Goal: Transaction & Acquisition: Purchase product/service

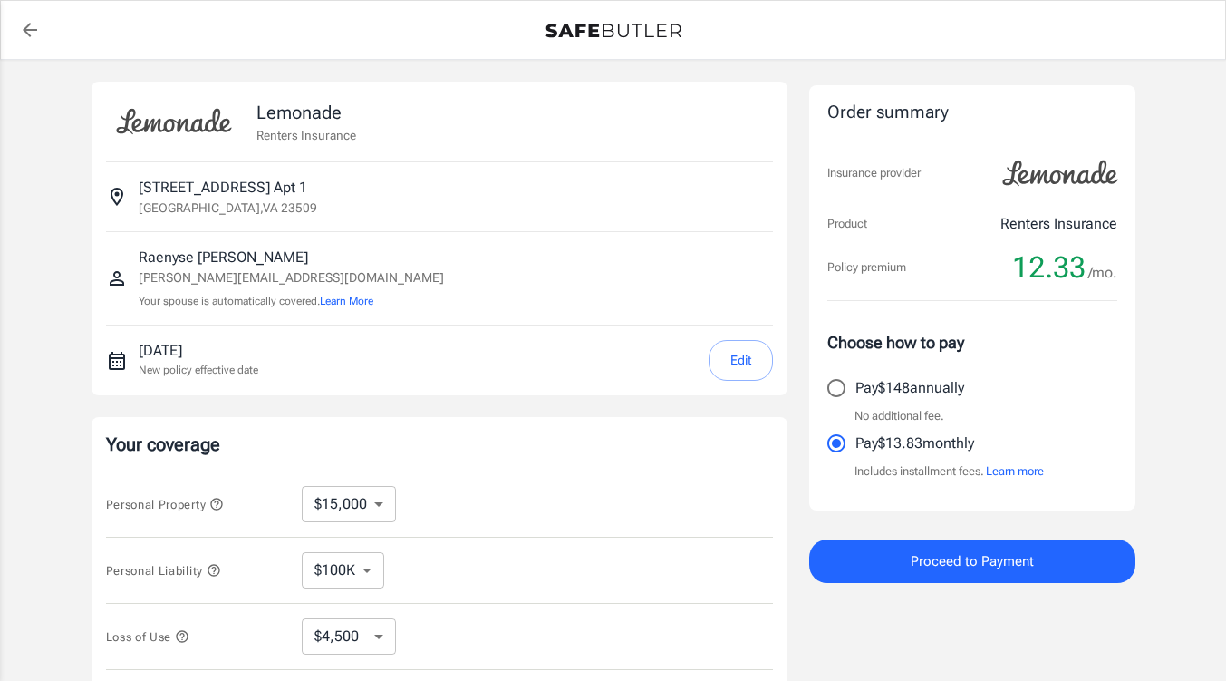
select select "15000"
select select "500"
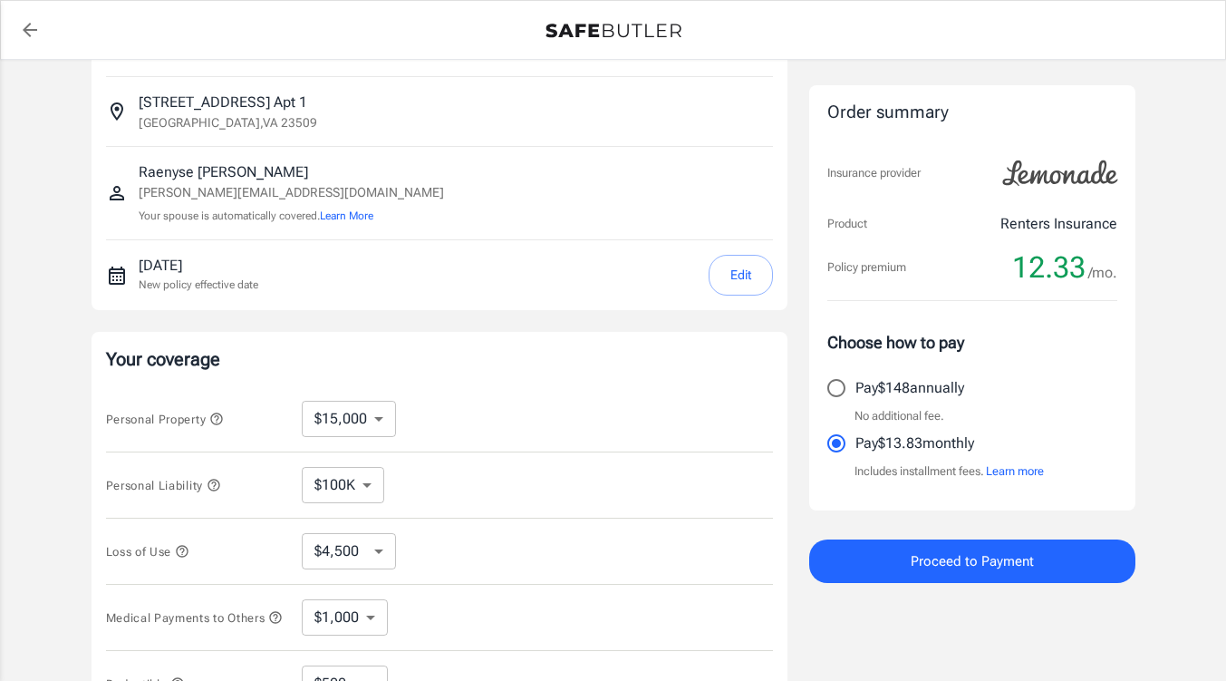
scroll to position [181, 0]
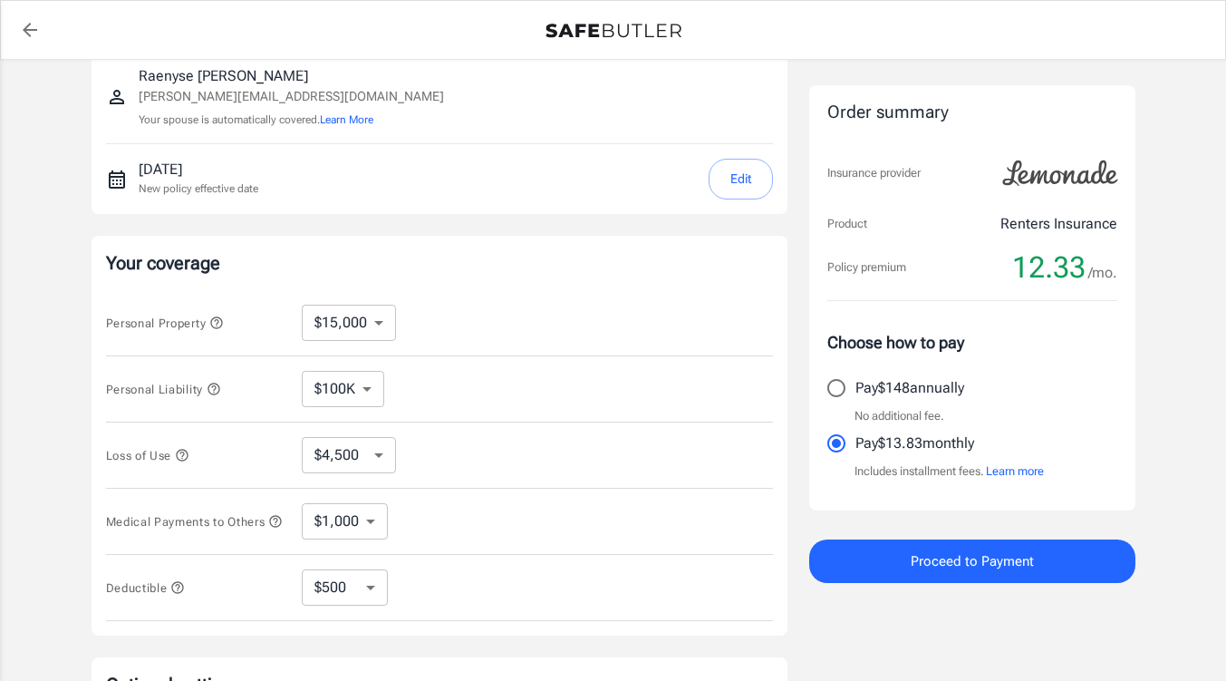
click at [374, 319] on select "$10,000 $15,000 $20,000 $25,000 $30,000 $40,000 $50,000 $100K $150K $200K $250K" at bounding box center [349, 322] width 94 height 36
select select "10000"
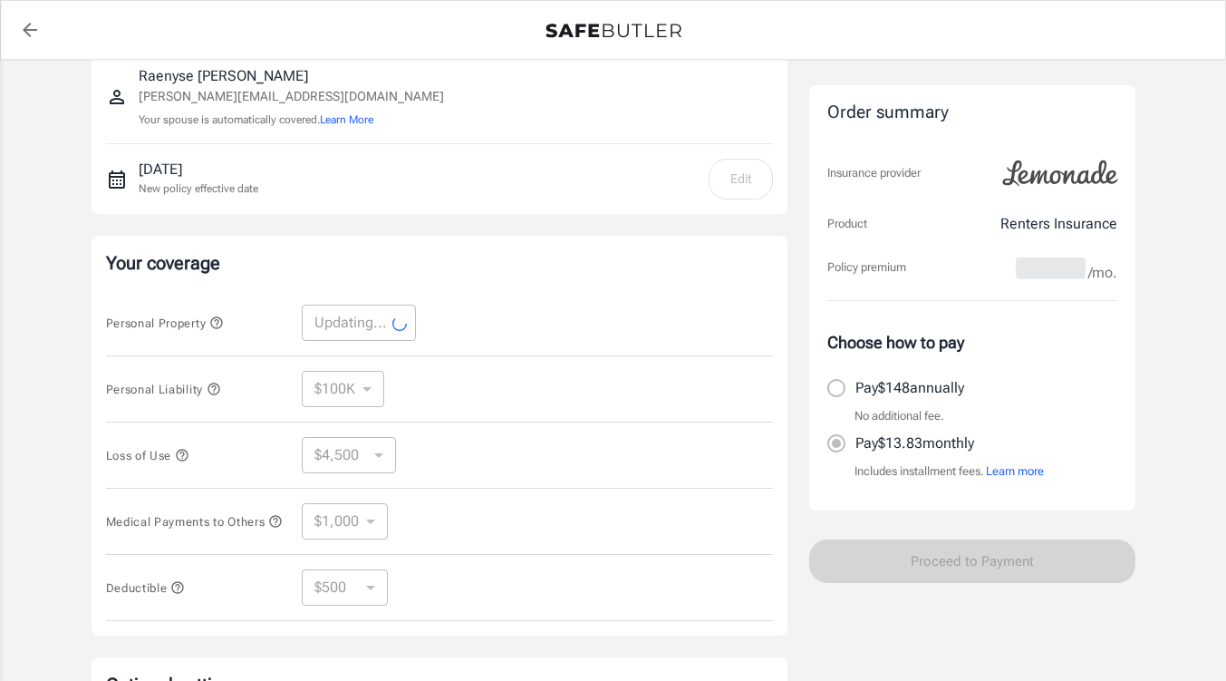
select select "10000"
select select "3000"
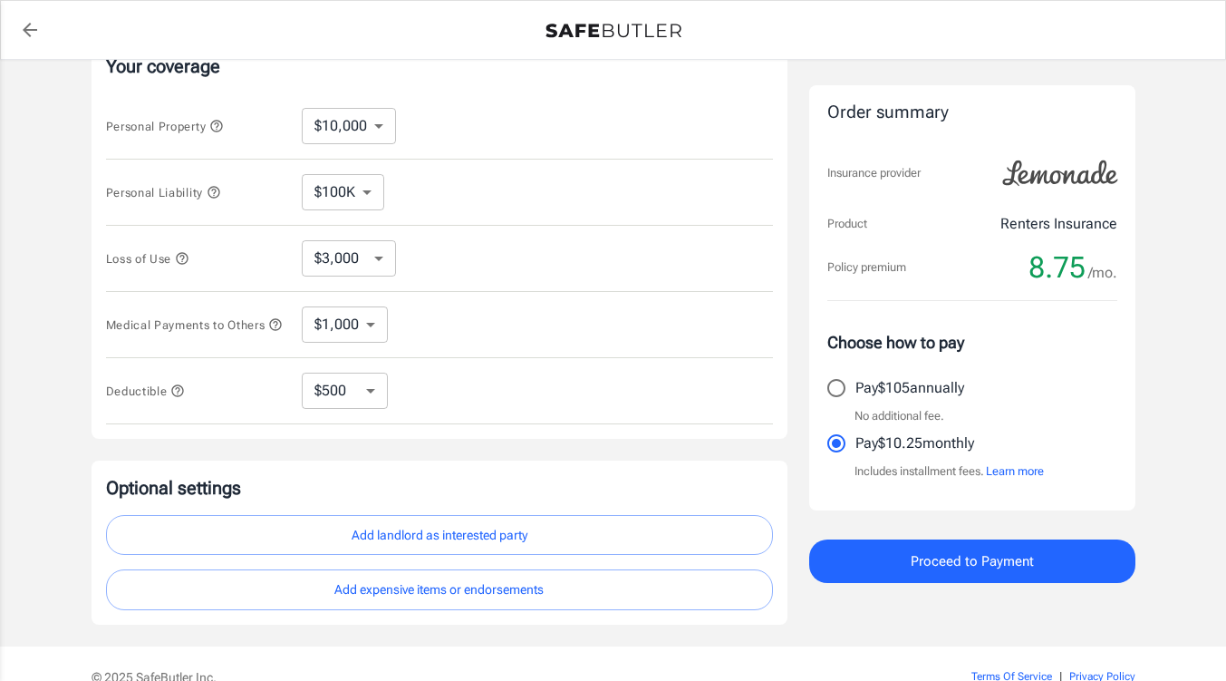
scroll to position [362, 0]
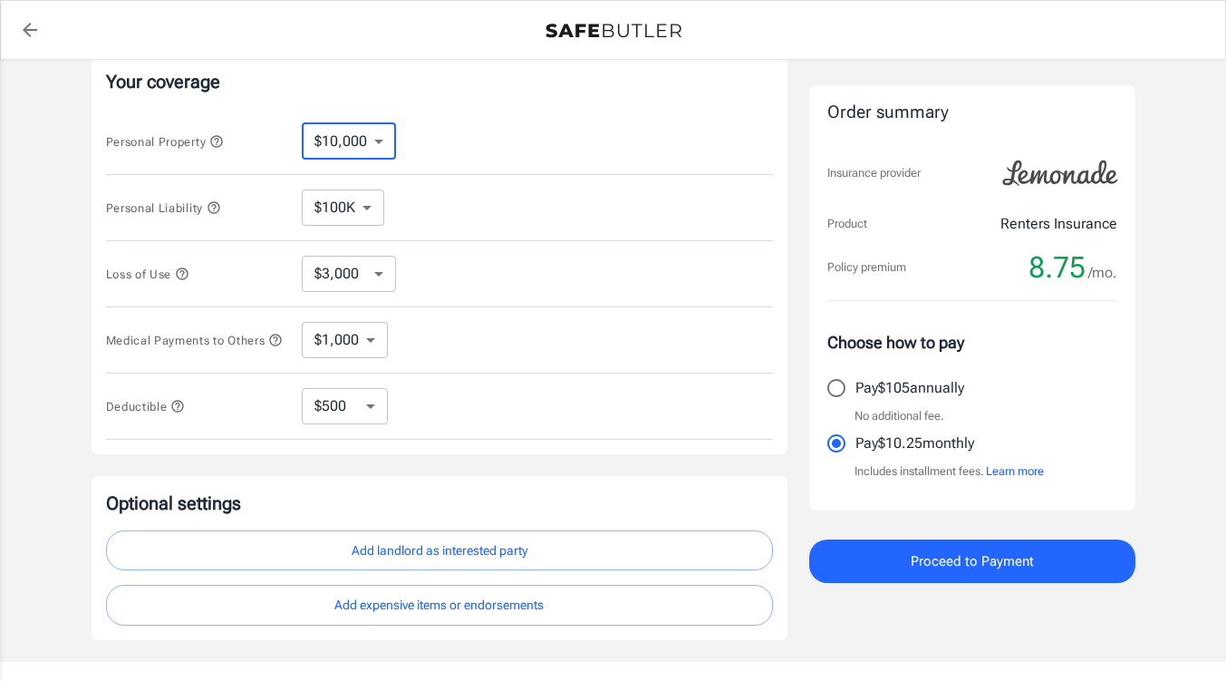
click at [382, 141] on select "$10,000 $15,000 $20,000 $25,000 $30,000 $40,000 $50,000 $100K $150K $200K $250K" at bounding box center [349, 141] width 94 height 36
click at [371, 218] on select "$100K $200K $300K $400K $500K" at bounding box center [343, 207] width 82 height 36
click at [373, 270] on select "$3,000 $6,000 $12,000 $21,000 $36,000 $60,000 $96,000 $153K $198K" at bounding box center [349, 274] width 94 height 36
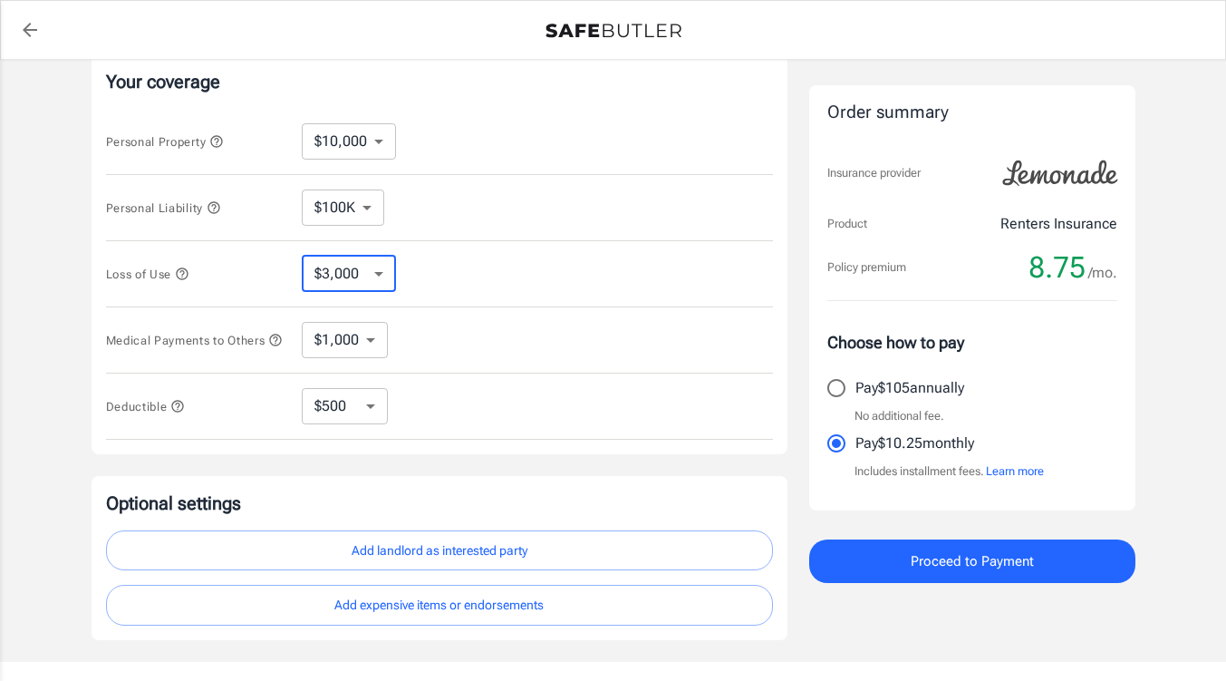
click at [374, 270] on select "$3,000 $6,000 $12,000 $21,000 $36,000 $60,000 $96,000 $153K $198K" at bounding box center [349, 274] width 94 height 36
click at [371, 353] on select "$1,000 $2,000 $3,000 $4,000 $5,000" at bounding box center [345, 340] width 86 height 36
click at [362, 409] on select "$250 $500 $1,000 $2,500" at bounding box center [345, 406] width 86 height 36
click at [535, 359] on div "Medical Payments to Others $1,000 $2,000 $3,000 $4,000 $5,000 ​" at bounding box center [439, 340] width 667 height 66
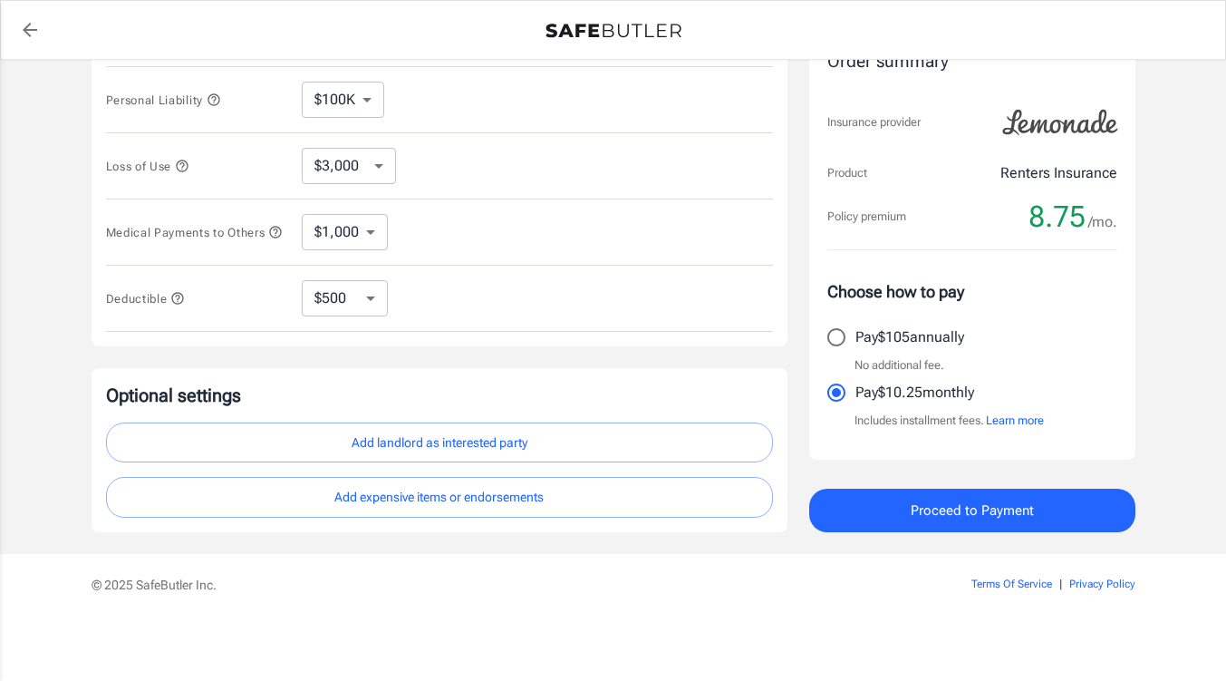
scroll to position [478, 0]
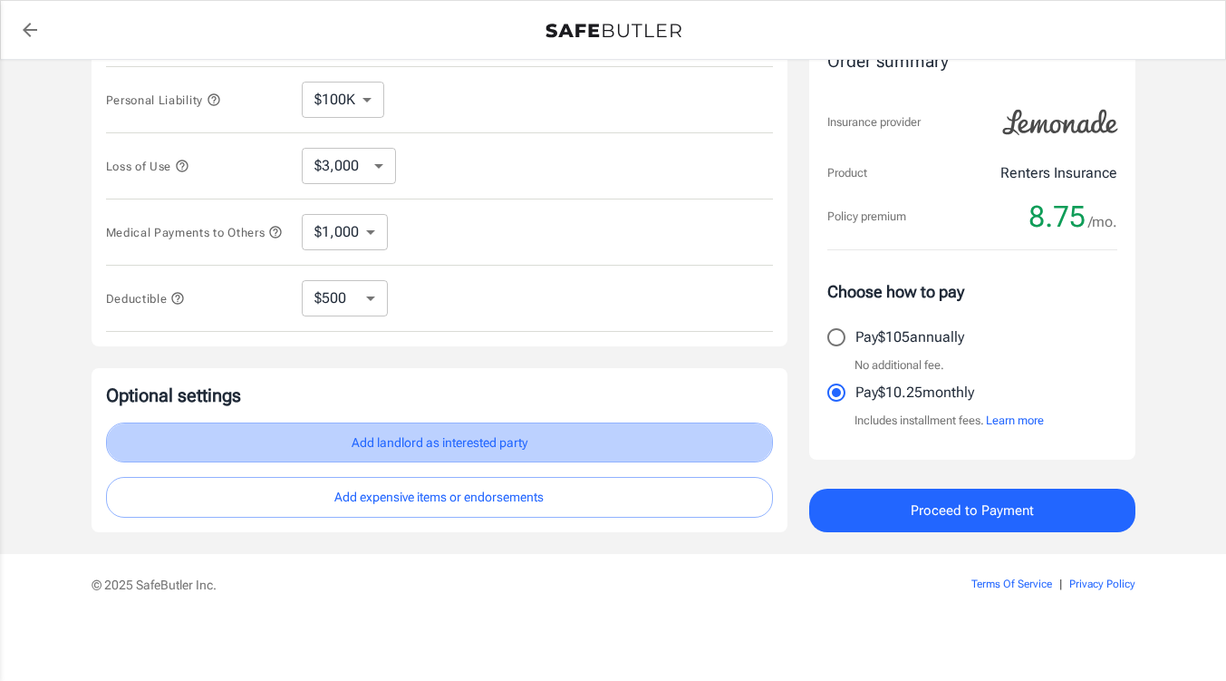
click at [520, 453] on button "Add landlord as interested party" at bounding box center [439, 442] width 667 height 41
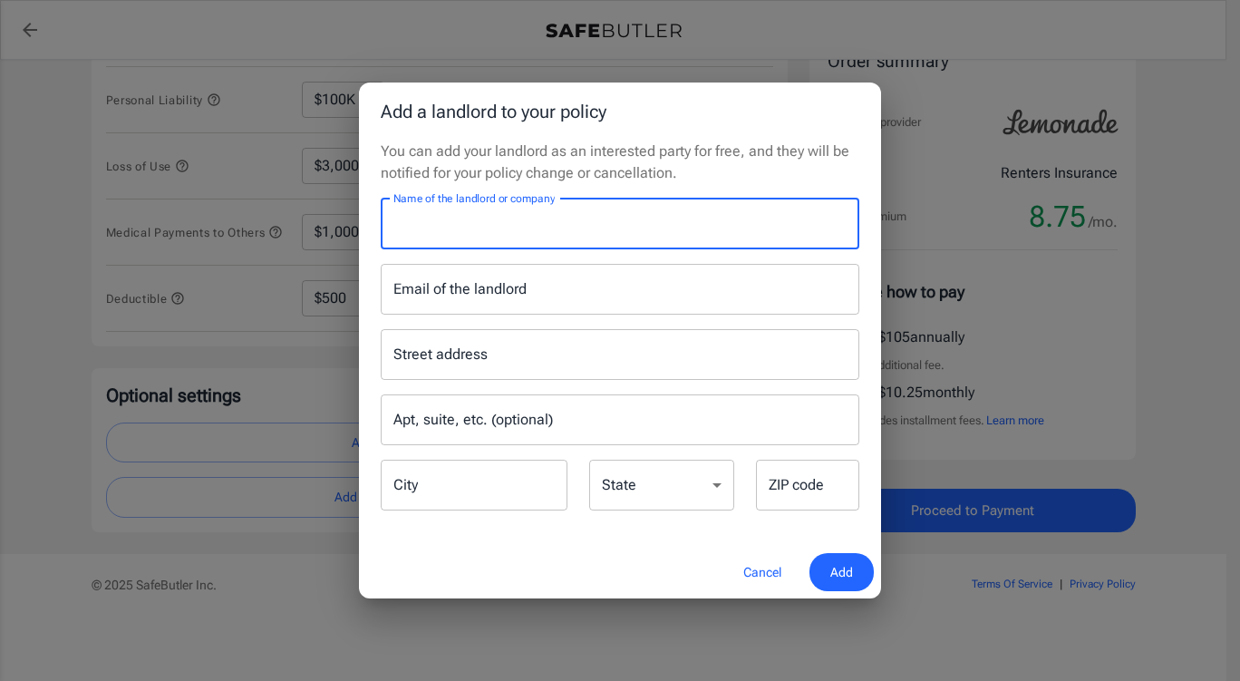
click at [498, 242] on input "Name of the landlord or company" at bounding box center [620, 223] width 478 height 51
type input "Cirrus Realty"
click at [449, 315] on div "Street address Street address Apt, suite, etc. (optional) Apt, suite, etc. (opt…" at bounding box center [620, 413] width 500 height 198
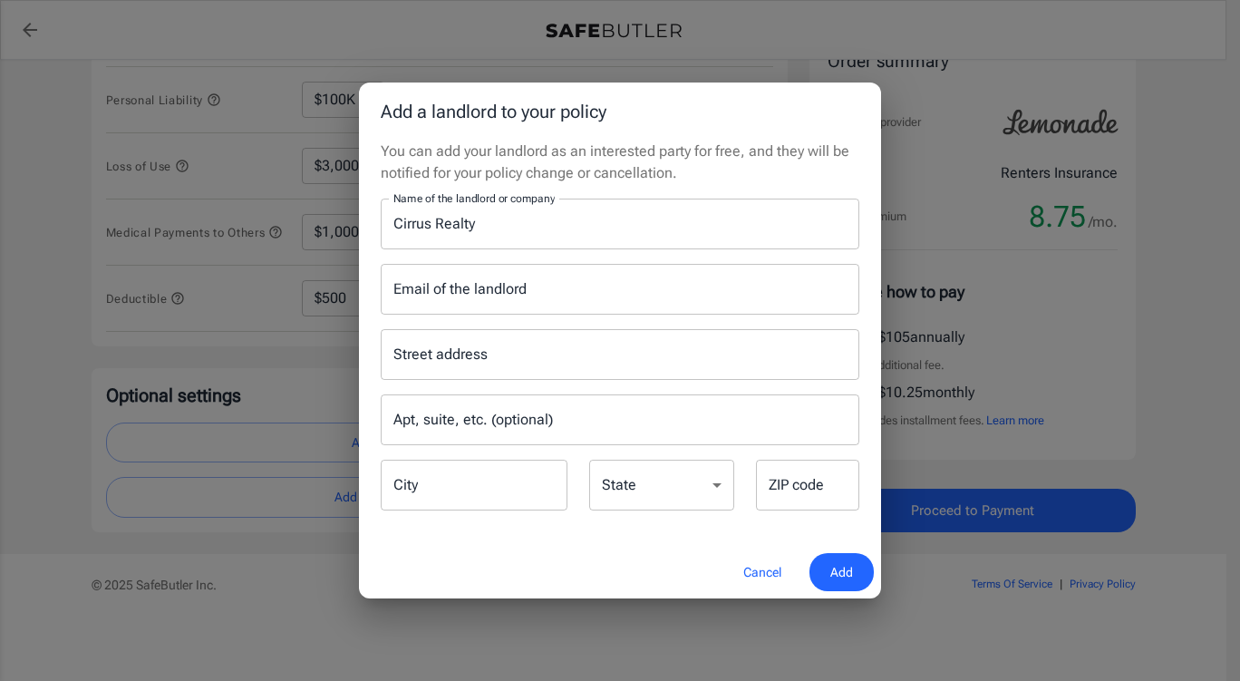
click at [455, 289] on input "Email of the landlord" at bounding box center [620, 289] width 478 height 51
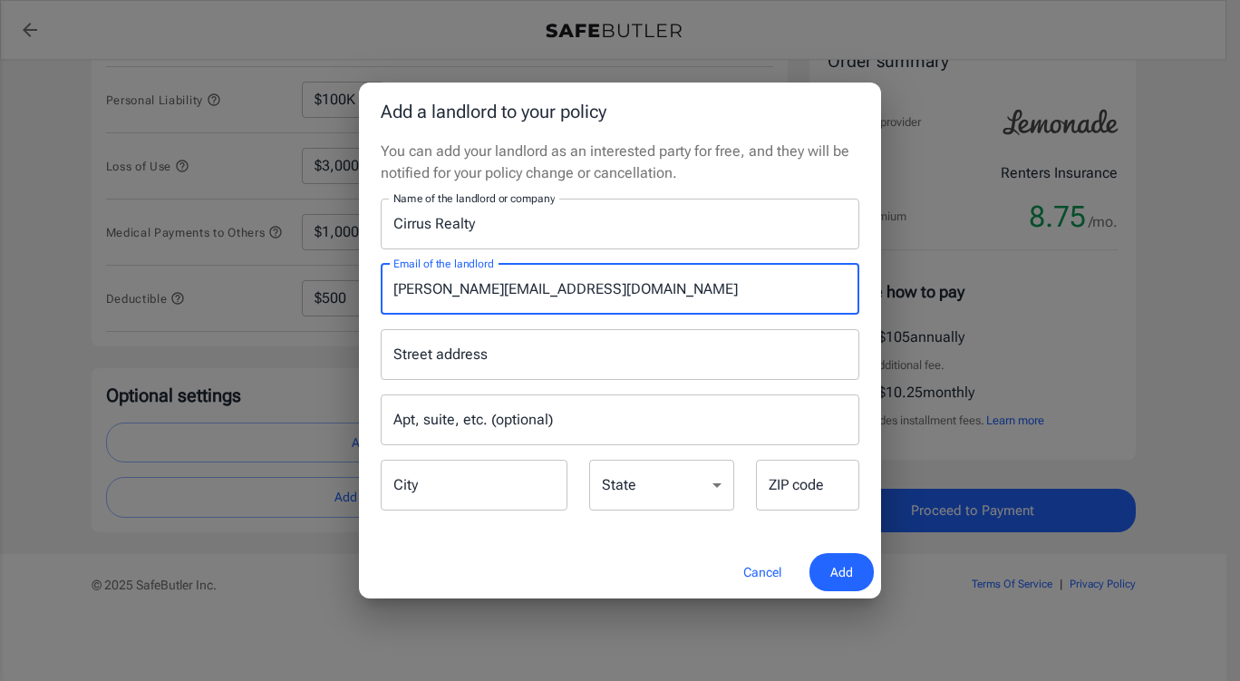
type input "[PERSON_NAME][EMAIL_ADDRESS][DOMAIN_NAME]"
click at [573, 355] on input "Street address" at bounding box center [620, 354] width 462 height 34
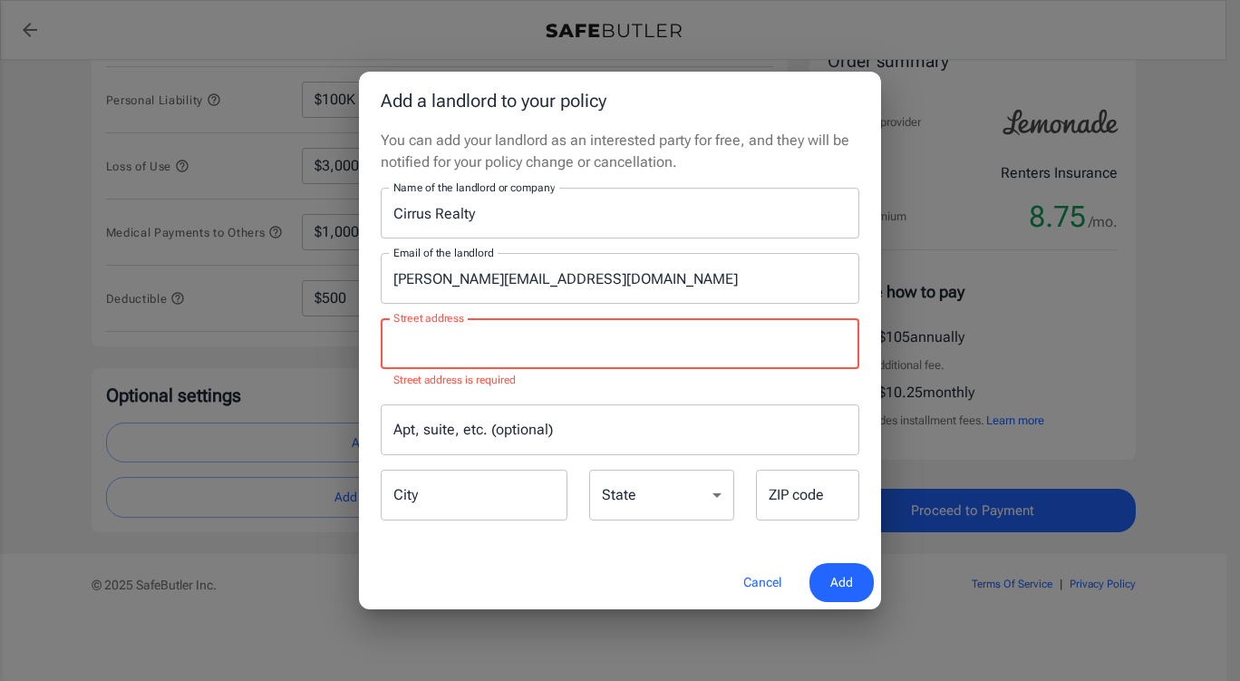
click at [686, 339] on input "Street address" at bounding box center [620, 343] width 462 height 34
click at [561, 345] on input "Street address" at bounding box center [620, 343] width 462 height 34
paste input "[STREET_ADDRESS]"
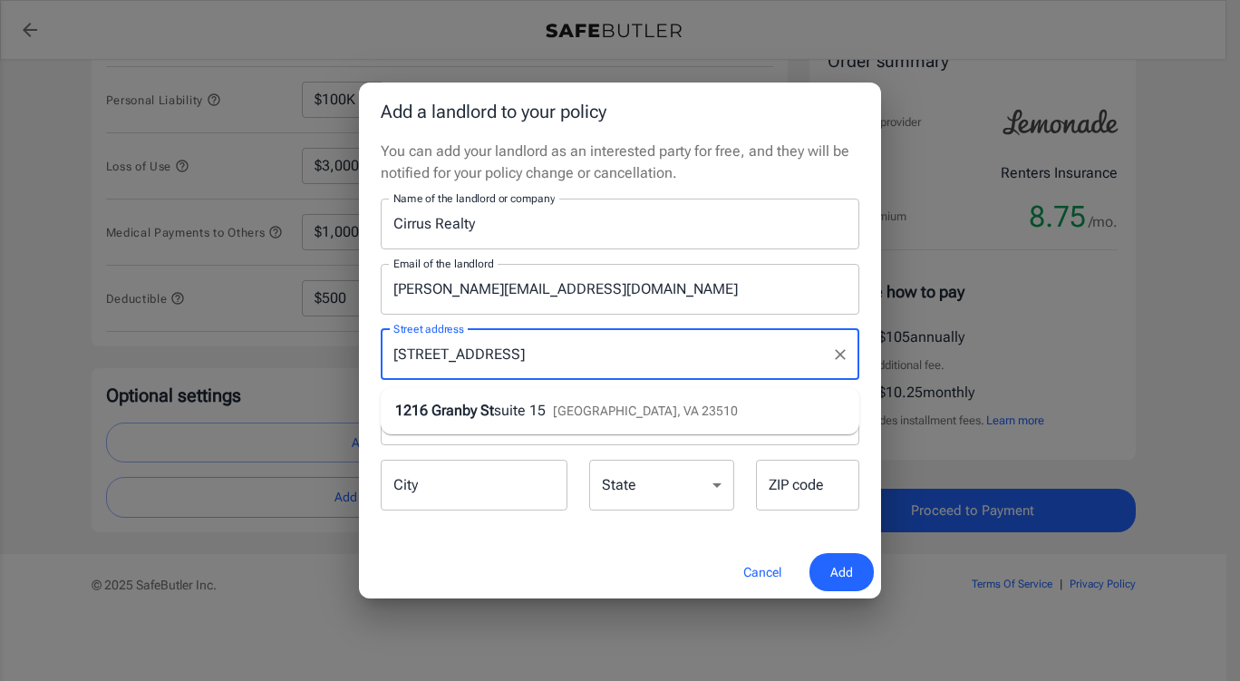
click at [607, 403] on span "[GEOGRAPHIC_DATA], VA 23510" at bounding box center [645, 410] width 185 height 14
type input "[STREET_ADDRESS]"
type input "[GEOGRAPHIC_DATA]"
select select "VA"
type input "23510"
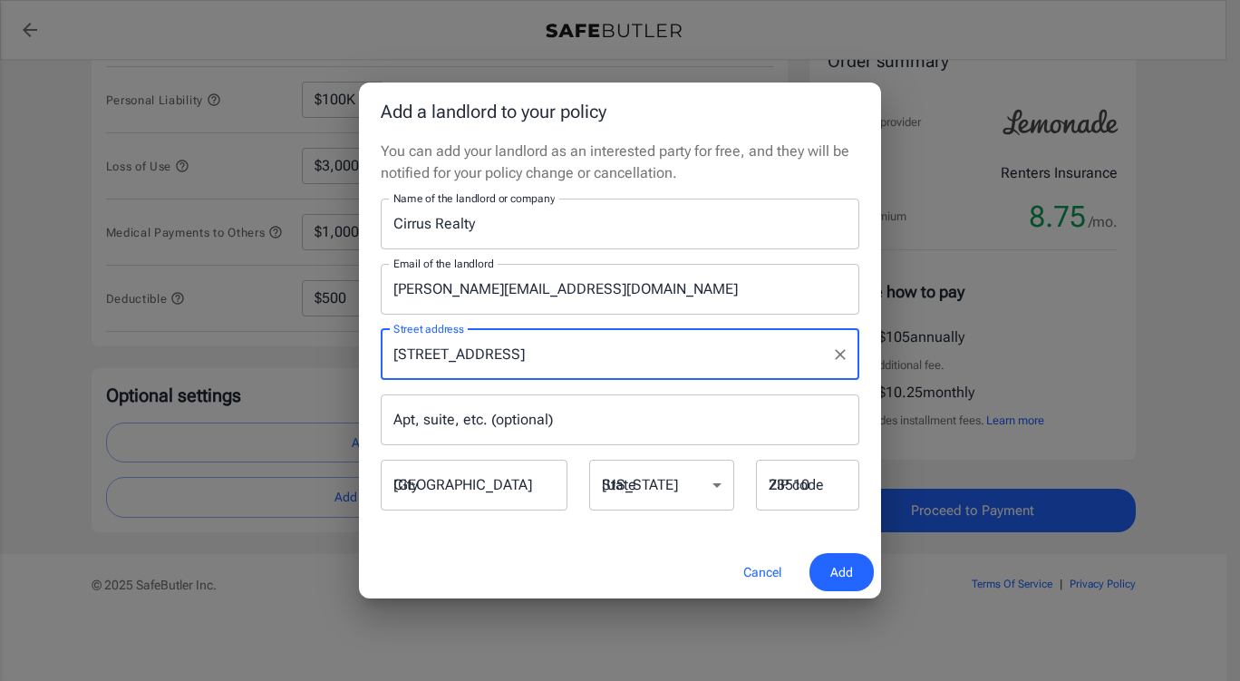
type input "[STREET_ADDRESS]"
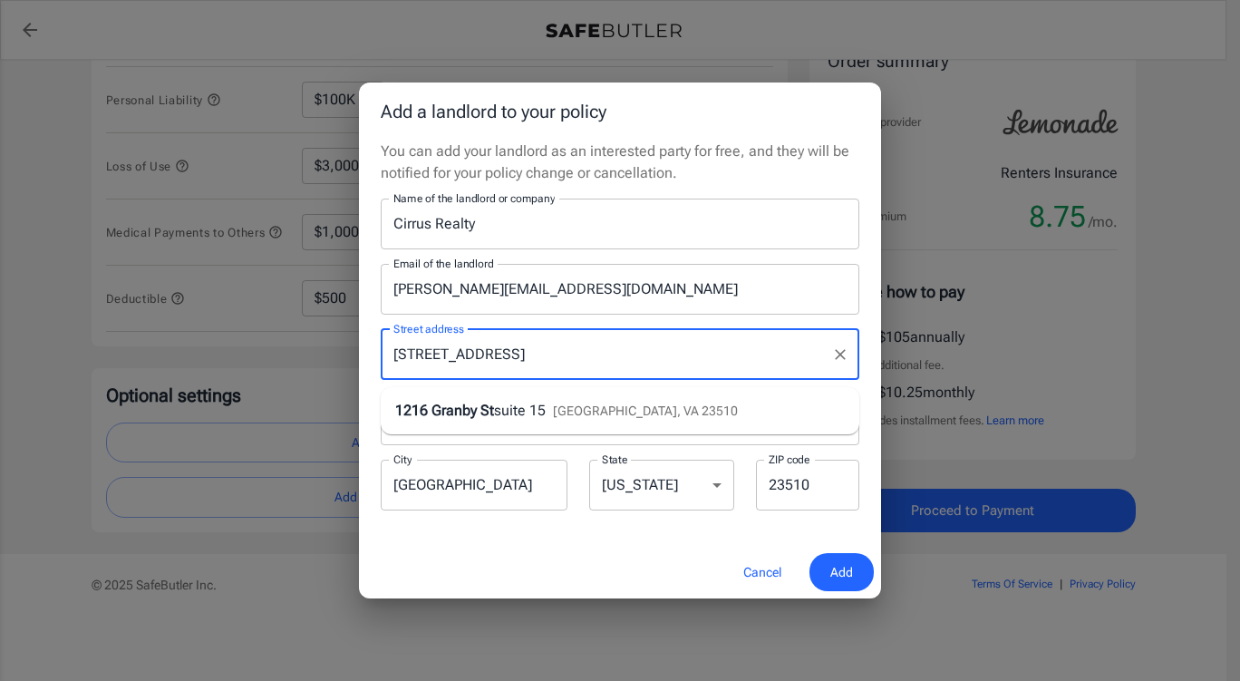
click at [606, 347] on input "[STREET_ADDRESS]" at bounding box center [606, 354] width 435 height 34
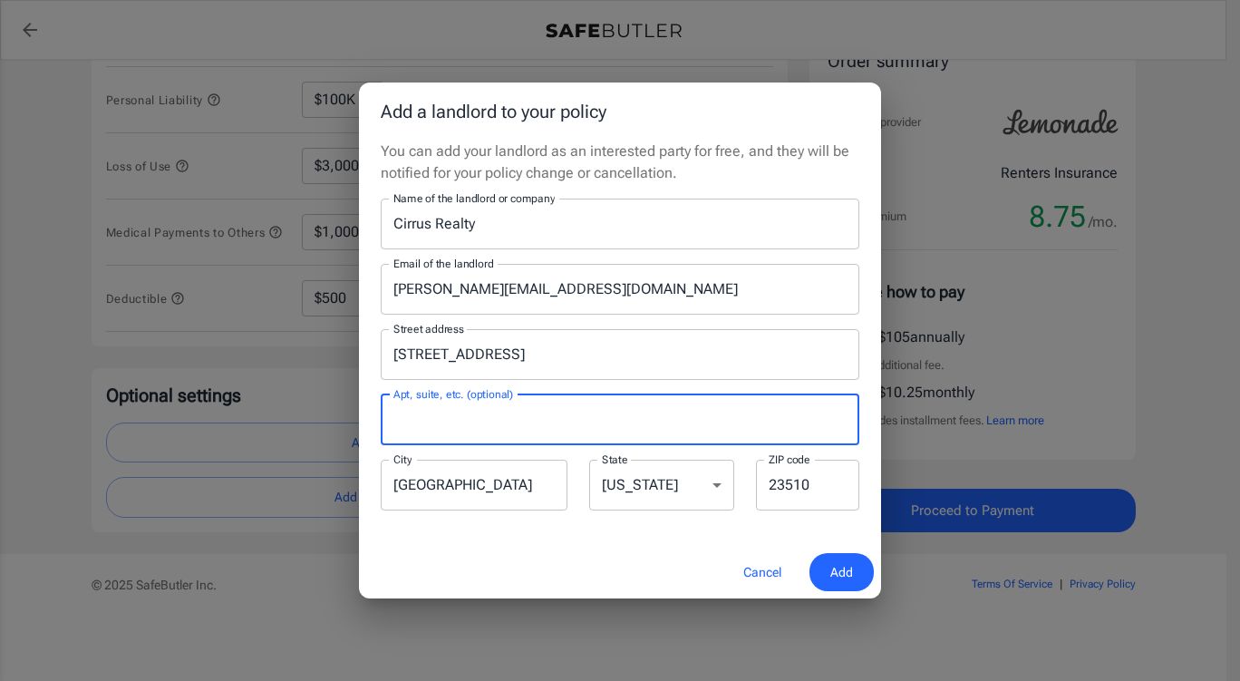
click at [590, 412] on input "Apt, suite, etc. (optional)" at bounding box center [620, 419] width 478 height 51
type input "Suite 15"
click at [835, 576] on span "Add" at bounding box center [841, 572] width 23 height 23
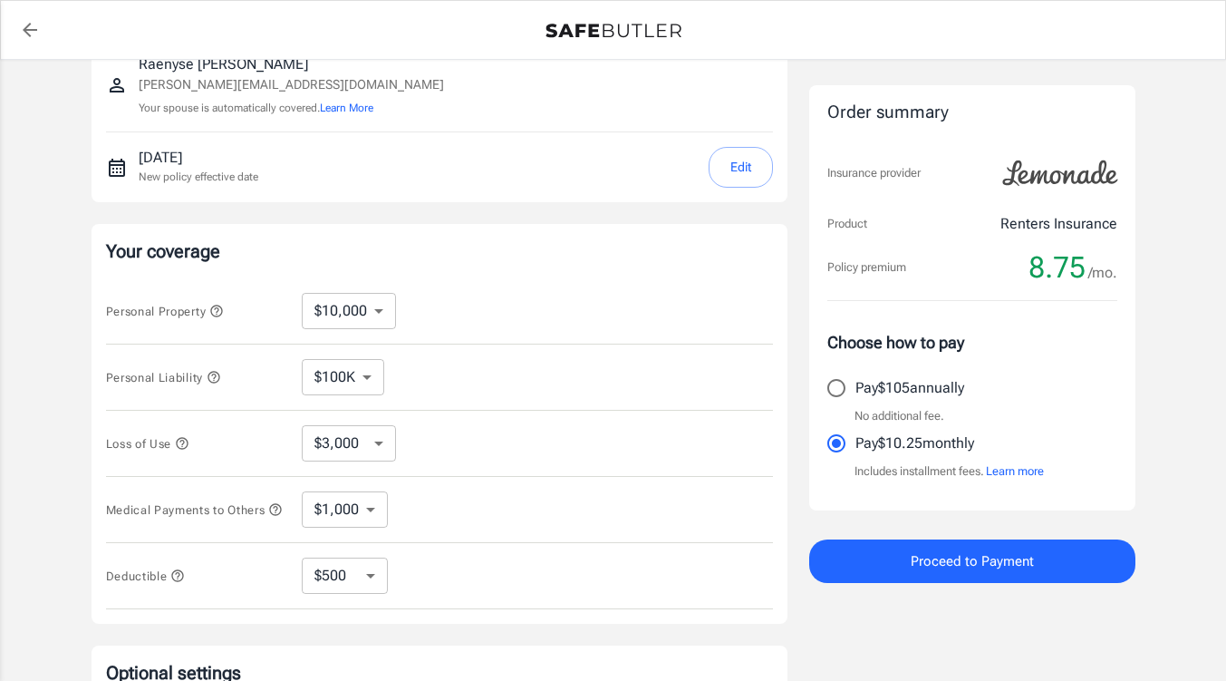
scroll to position [106, 0]
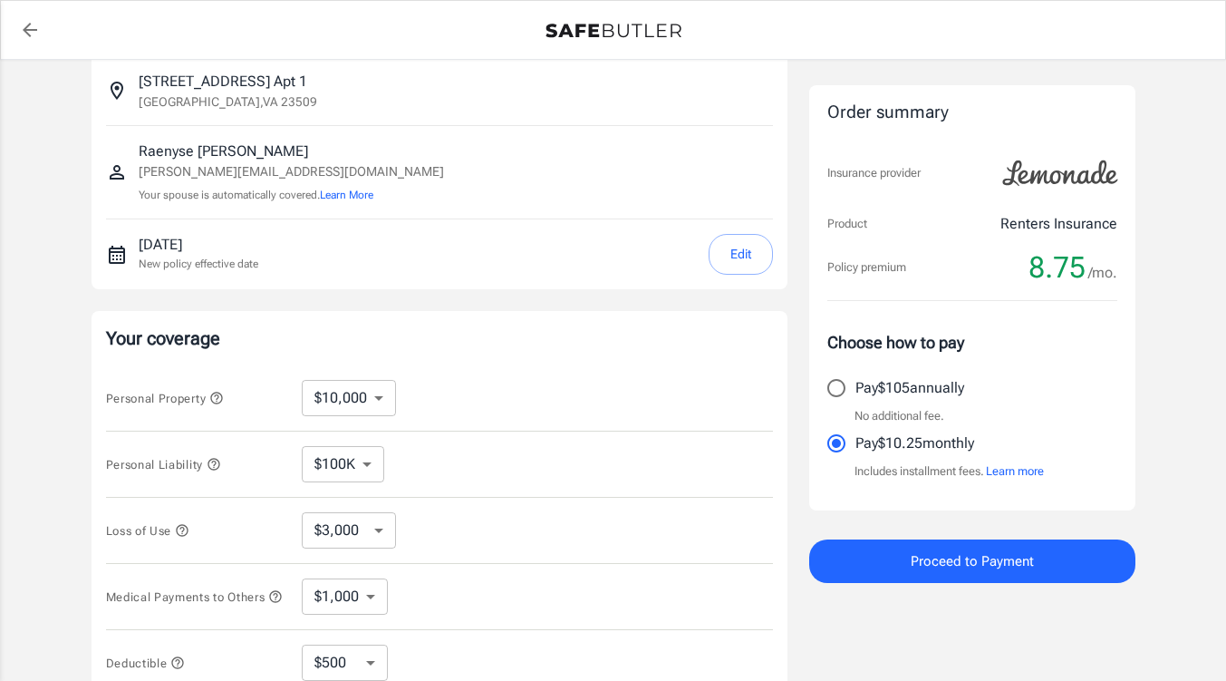
click at [1034, 559] on button "Proceed to Payment" at bounding box center [972, 560] width 326 height 43
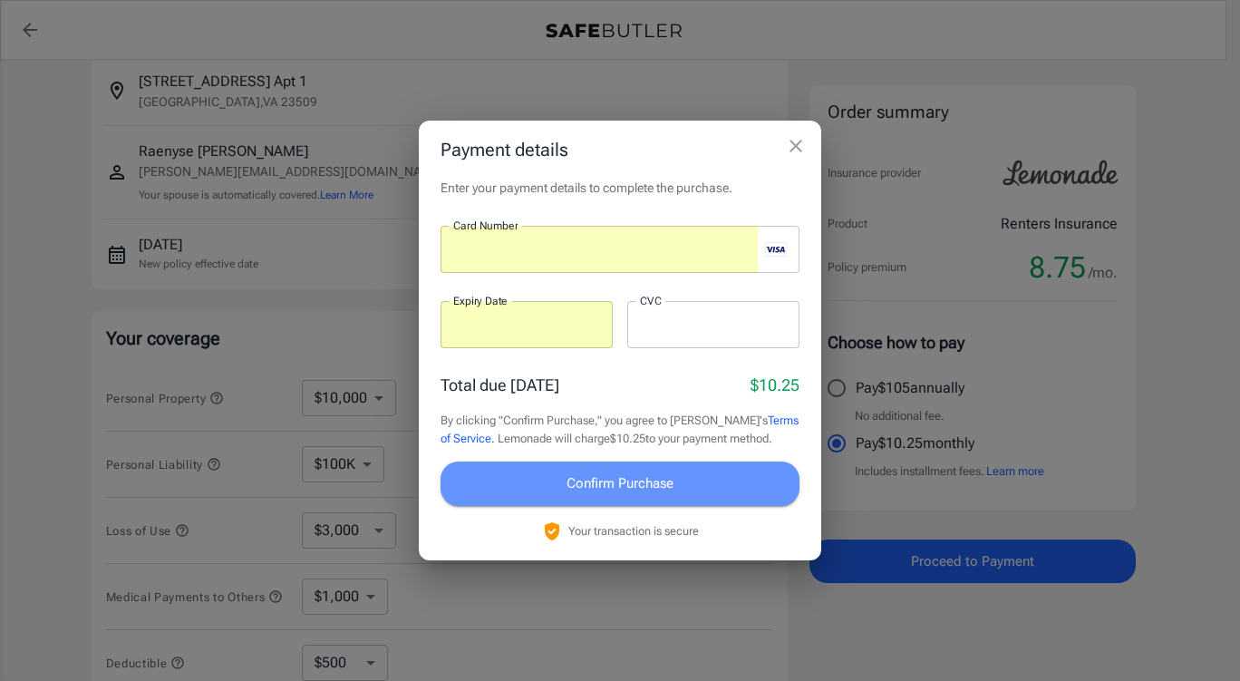
click at [682, 470] on button "Confirm Purchase" at bounding box center [619, 482] width 359 height 43
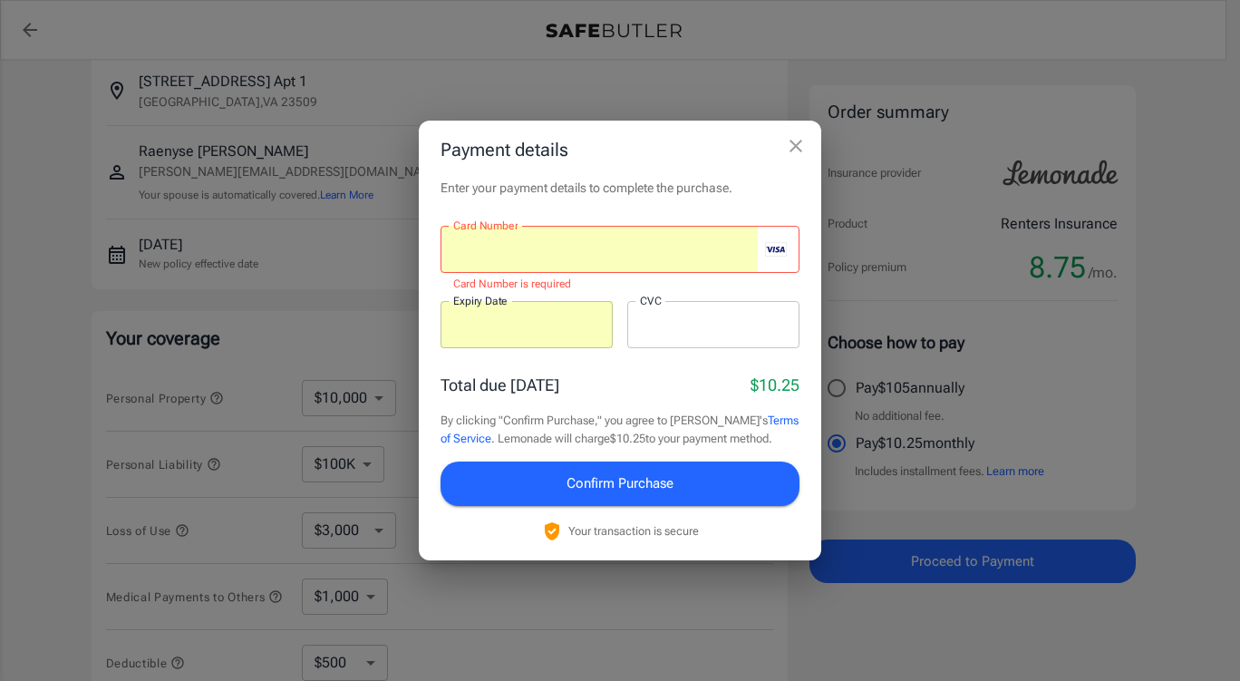
click at [686, 478] on button "Confirm Purchase" at bounding box center [619, 482] width 359 height 43
click at [663, 405] on div "Total due [DATE] $10.25 By clicking "Confirm Purchase," you agree to [PERSON_NA…" at bounding box center [619, 456] width 359 height 169
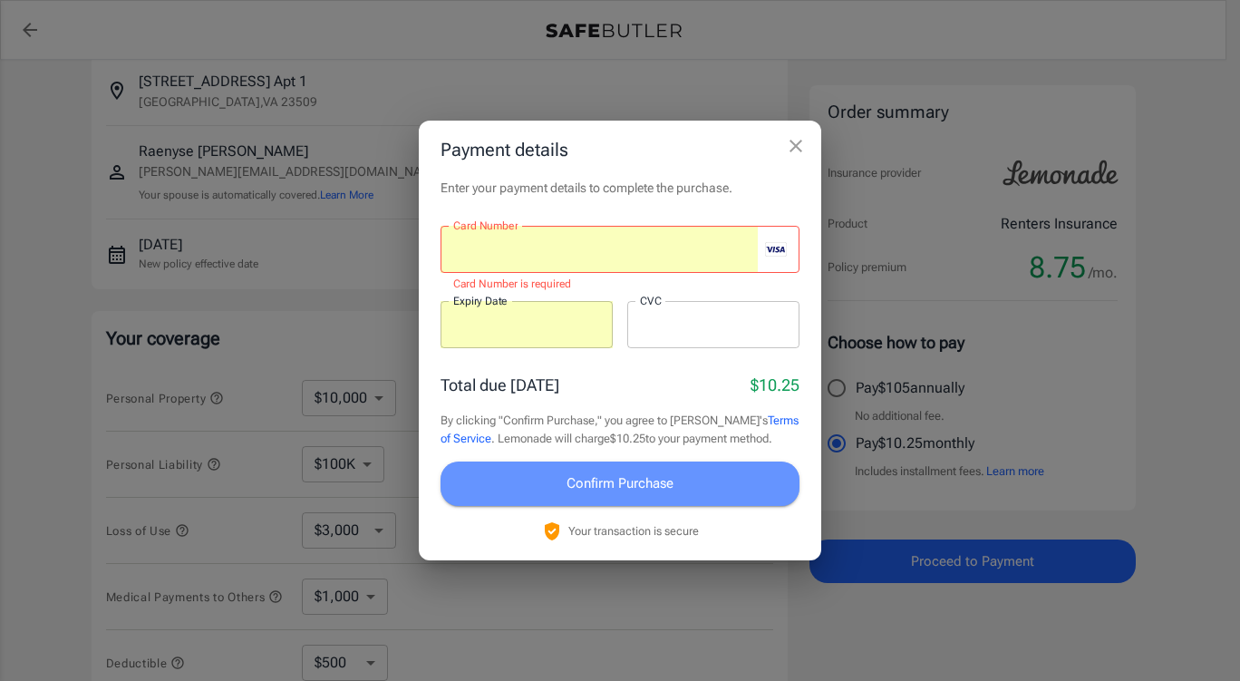
click at [637, 481] on span "Confirm Purchase" at bounding box center [619, 483] width 107 height 24
click at [638, 481] on span "Confirm Purchase" at bounding box center [619, 483] width 107 height 24
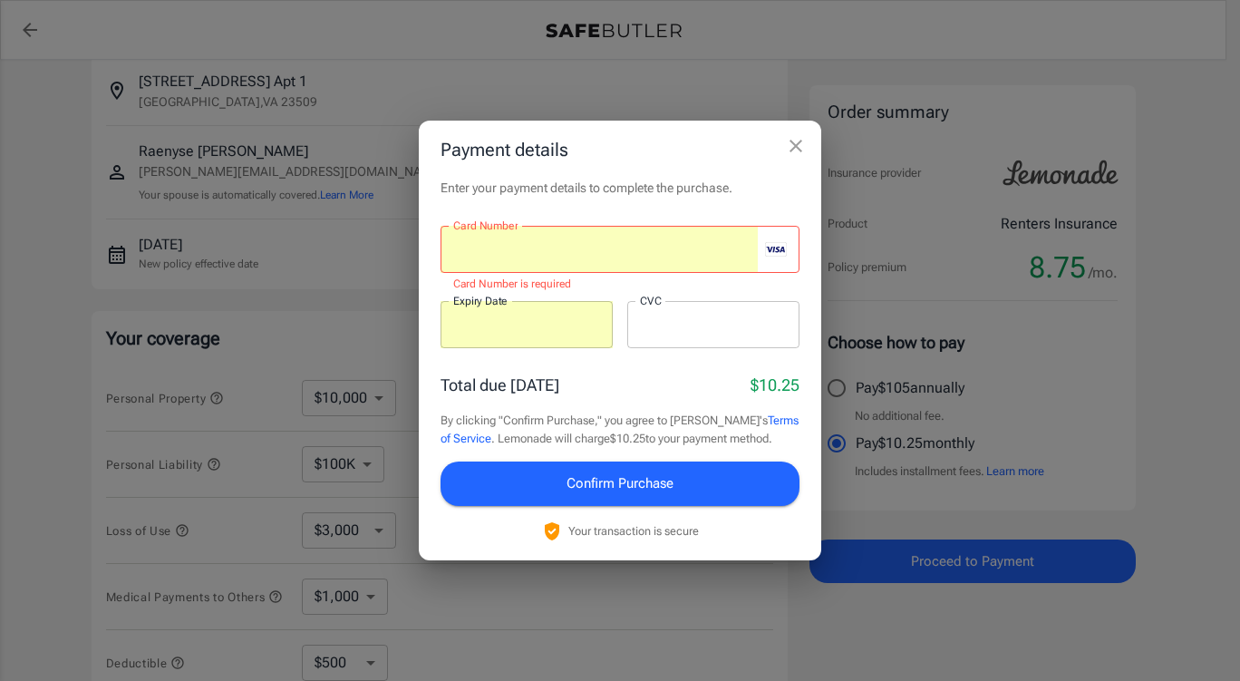
drag, startPoint x: 626, startPoint y: 538, endPoint x: 657, endPoint y: 526, distance: 33.3
click at [627, 538] on p "Your transaction is secure" at bounding box center [633, 530] width 130 height 17
click at [800, 145] on icon "close" at bounding box center [796, 146] width 22 height 22
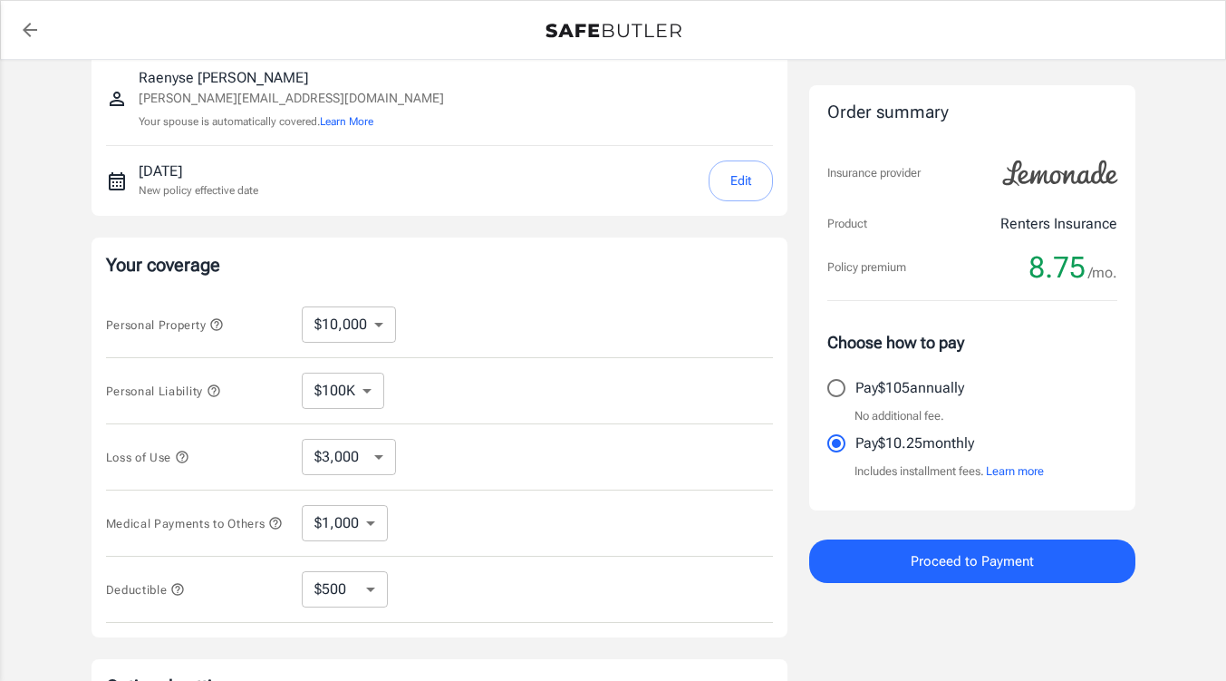
scroll to position [197, 0]
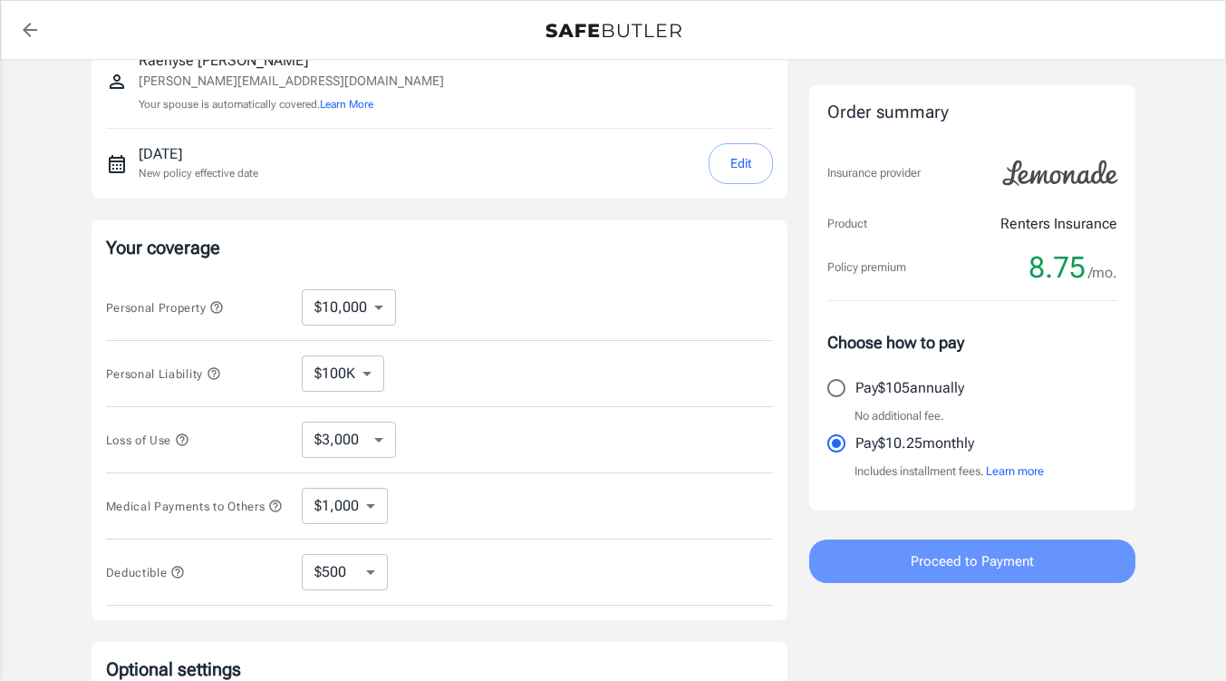
click at [1003, 563] on span "Proceed to Payment" at bounding box center [972, 561] width 123 height 24
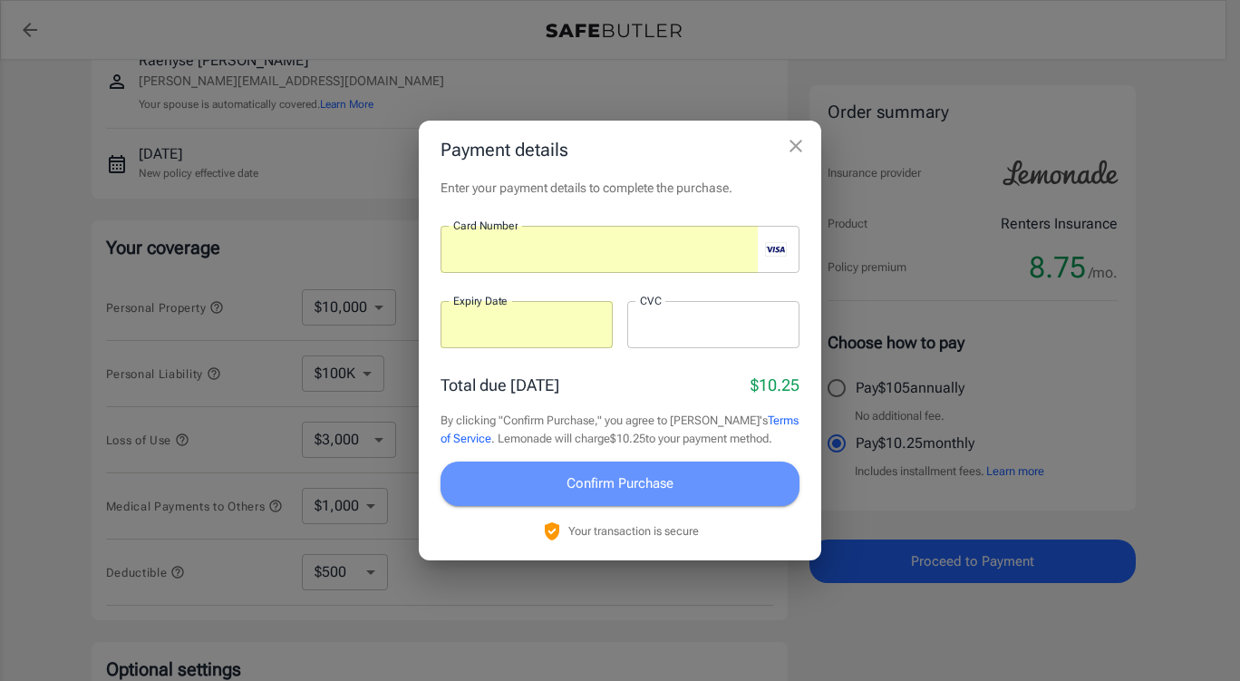
click at [681, 487] on button "Confirm Purchase" at bounding box center [619, 482] width 359 height 43
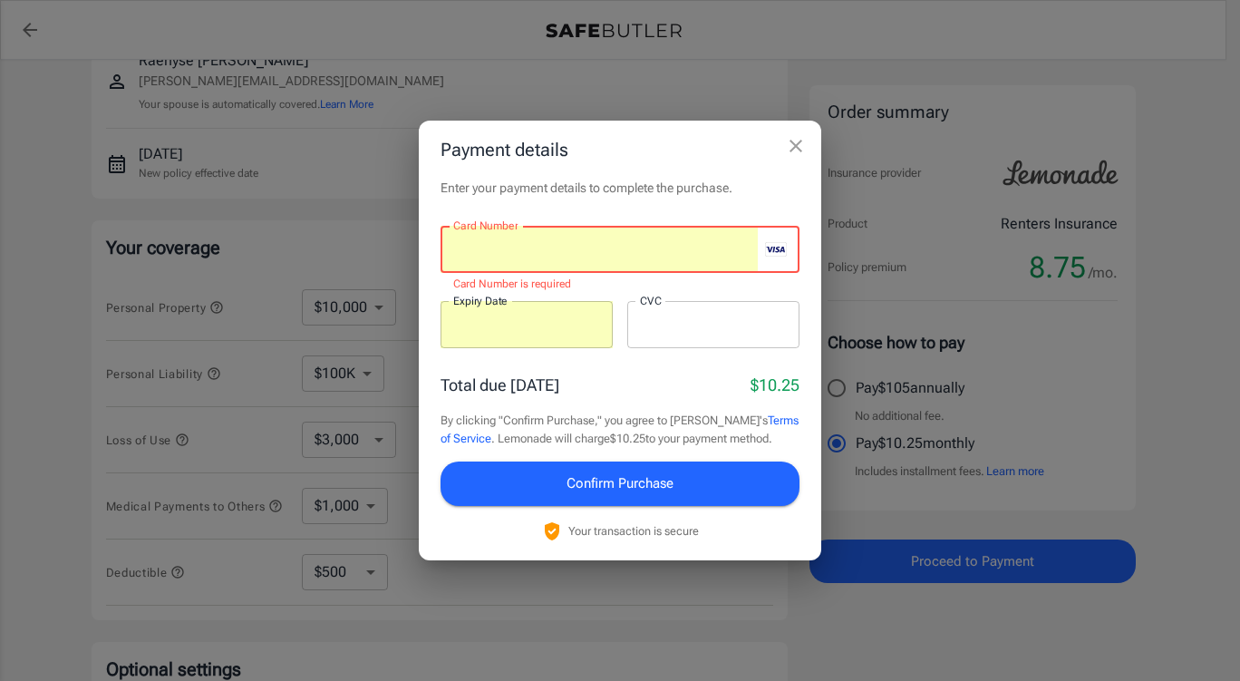
click at [681, 203] on div "Enter your payment details to complete the purchase. Card Number Card Number Ca…" at bounding box center [620, 369] width 402 height 381
click at [652, 414] on p "By clicking "Confirm Purchase," you agree to Lemonade's Terms of Service . Lemo…" at bounding box center [619, 428] width 359 height 35
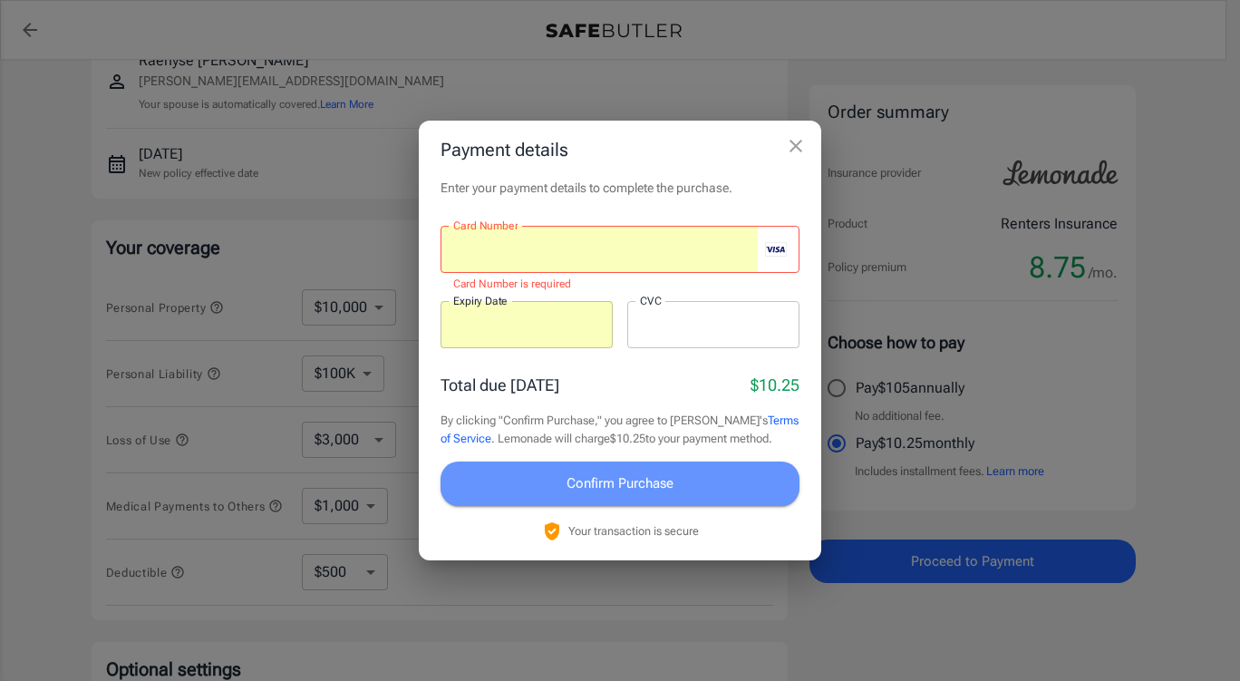
click at [652, 469] on button "Confirm Purchase" at bounding box center [619, 482] width 359 height 43
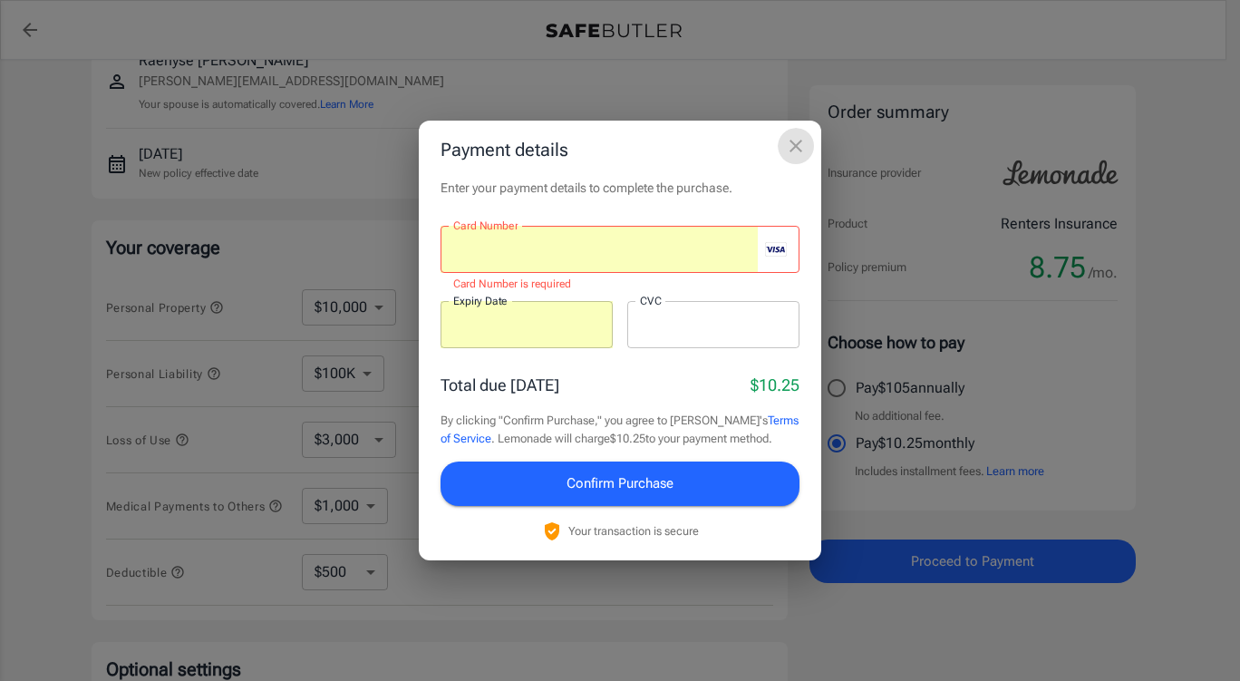
click at [794, 151] on icon "close" at bounding box center [796, 146] width 22 height 22
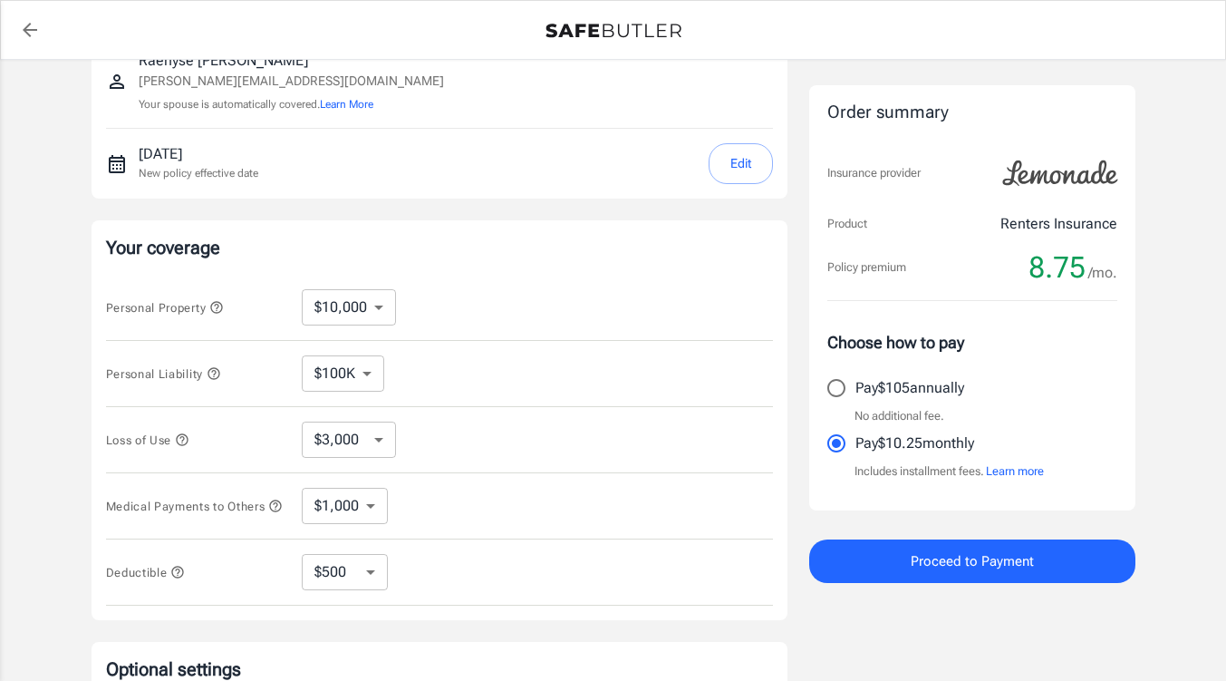
click at [1159, 382] on div "Lemonade Renters Insurance [STREET_ADDRESS] Raenyse Foster [EMAIL_ADDRESS][DOMA…" at bounding box center [613, 431] width 1226 height 1136
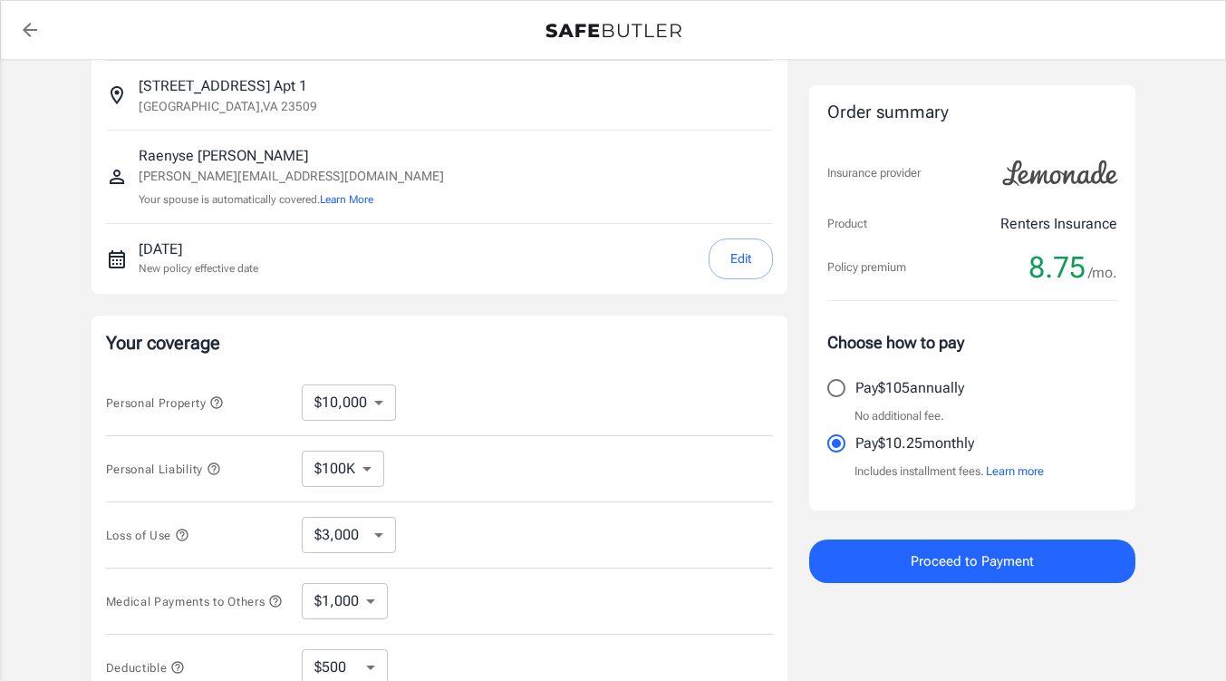
scroll to position [0, 0]
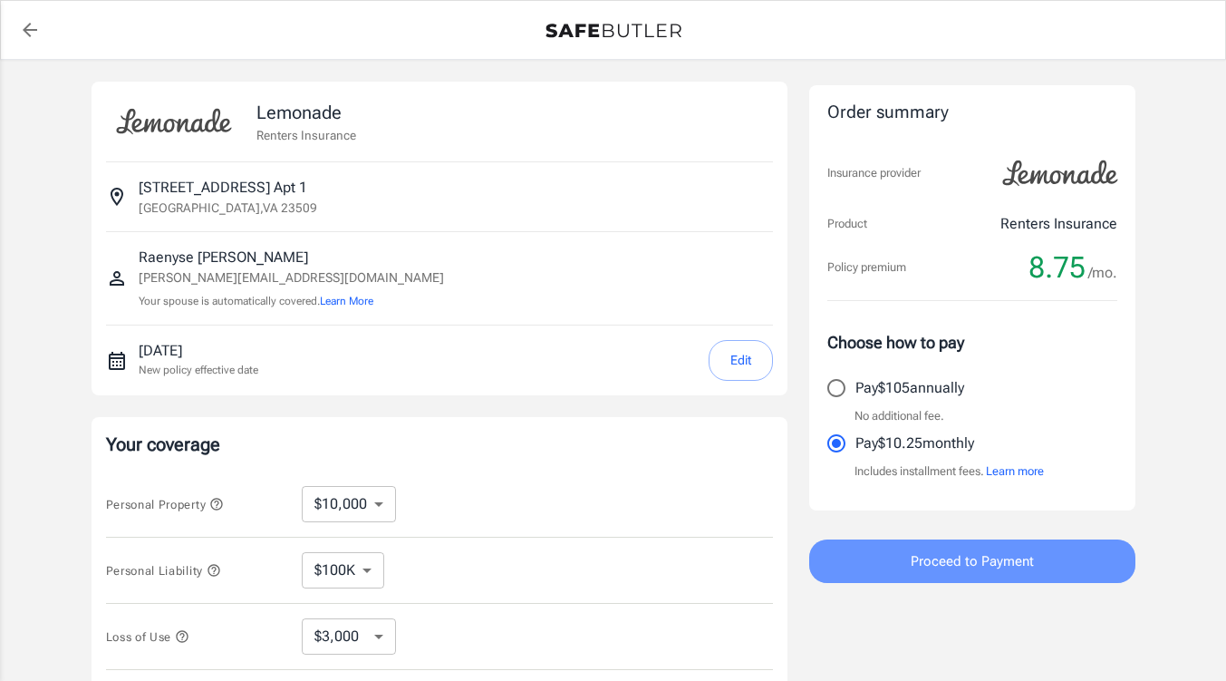
click at [977, 566] on span "Proceed to Payment" at bounding box center [972, 561] width 123 height 24
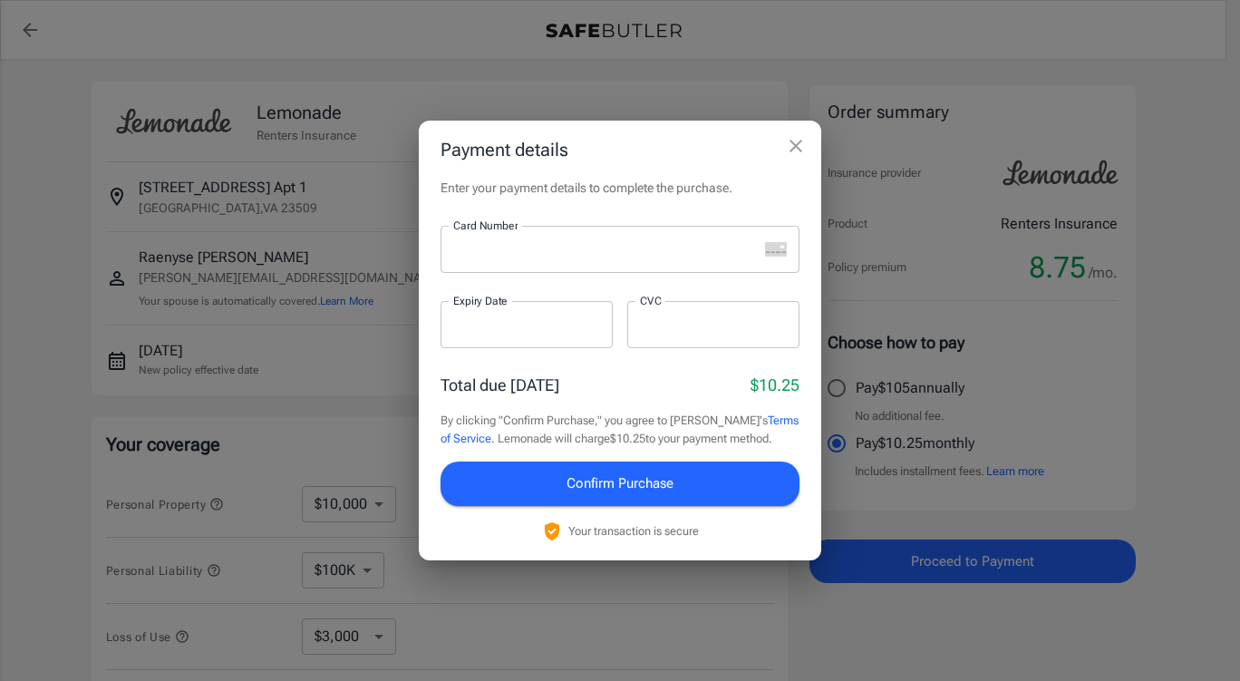
click at [778, 253] on rect "unknown" at bounding box center [778, 253] width 5 height 2
click at [805, 144] on icon "close" at bounding box center [796, 146] width 22 height 22
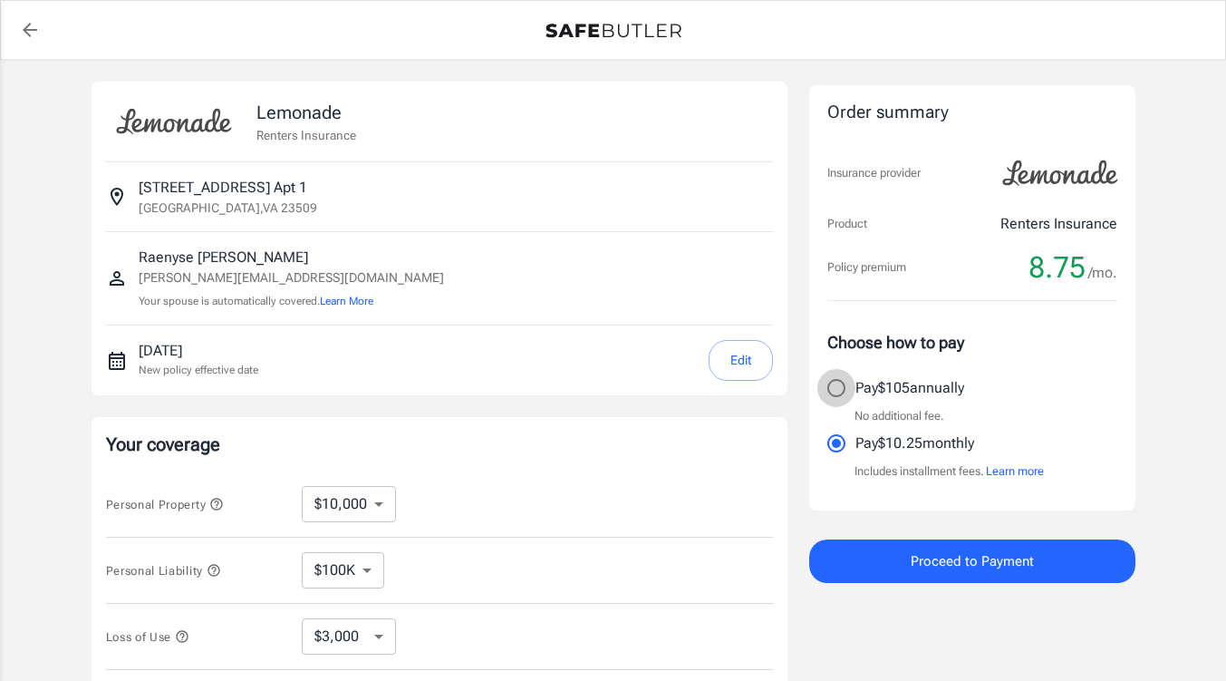
click at [839, 381] on input "Pay $105 annually" at bounding box center [836, 388] width 38 height 38
radio input "true"
click at [933, 296] on div "Order summary Insurance provider Product Renters Insurance Policy premium 8.75 …" at bounding box center [972, 297] width 326 height 425
